Goal: Entertainment & Leisure: Consume media (video, audio)

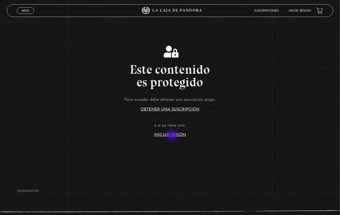
click at [172, 137] on link "Iniciar Sesión" at bounding box center [170, 135] width 32 height 4
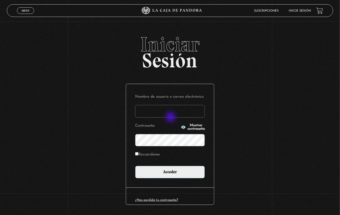
type input "lisbethfelixpaulino"
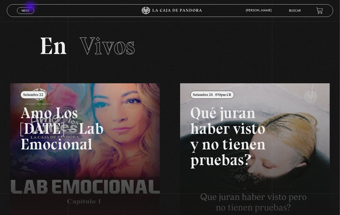
click at [29, 10] on span "Menu" at bounding box center [25, 10] width 8 height 3
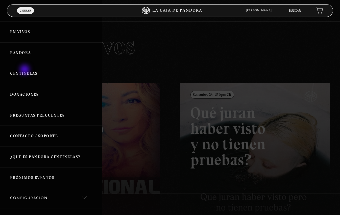
click at [25, 70] on link "Centinelas" at bounding box center [51, 73] width 102 height 21
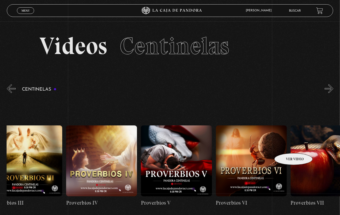
scroll to position [0, 945]
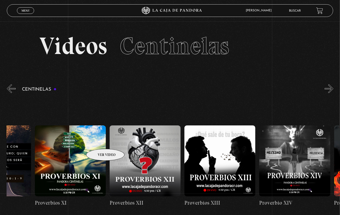
drag, startPoint x: 287, startPoint y: 146, endPoint x: 99, endPoint y: 142, distance: 188.9
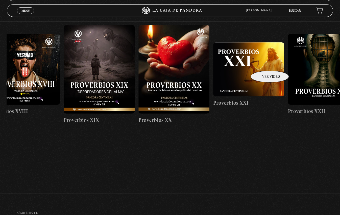
drag, startPoint x: 260, startPoint y: 64, endPoint x: 128, endPoint y: 77, distance: 132.6
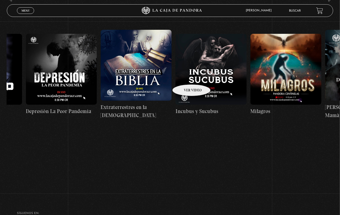
drag, startPoint x: 281, startPoint y: 79, endPoint x: 141, endPoint y: 75, distance: 139.8
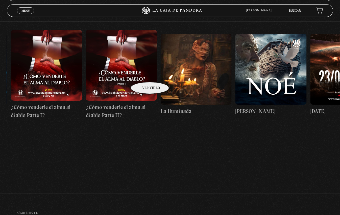
drag, startPoint x: 262, startPoint y: 71, endPoint x: 140, endPoint y: 75, distance: 122.6
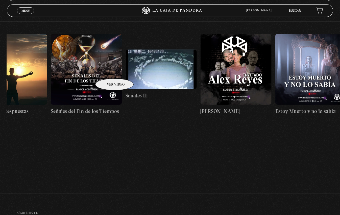
drag, startPoint x: 278, startPoint y: 71, endPoint x: 108, endPoint y: 71, distance: 170.1
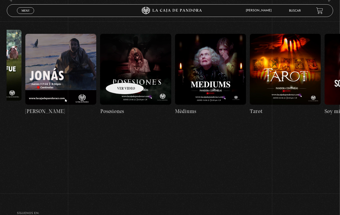
drag, startPoint x: 255, startPoint y: 71, endPoint x: 118, endPoint y: 75, distance: 136.6
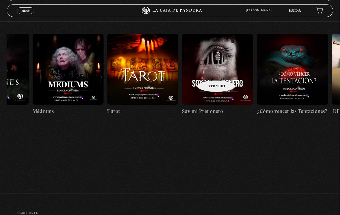
scroll to position [0, 4630]
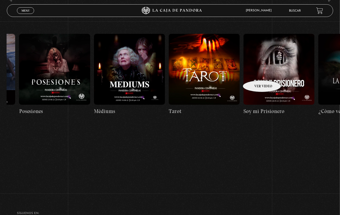
drag, startPoint x: 237, startPoint y: 73, endPoint x: 256, endPoint y: 73, distance: 18.2
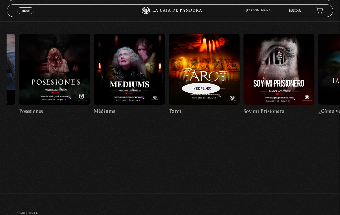
click at [195, 75] on figure at bounding box center [204, 69] width 71 height 71
